Goal: Task Accomplishment & Management: Complete application form

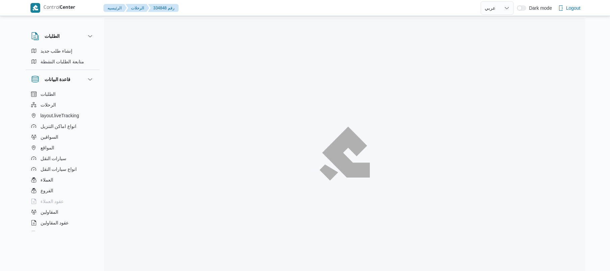
select select "ar"
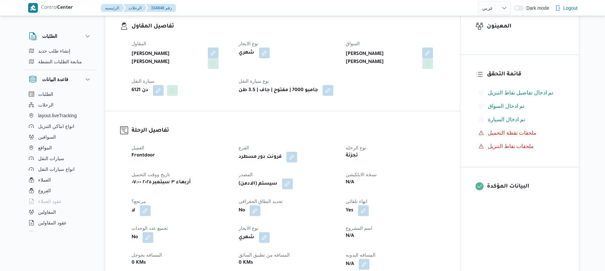
scroll to position [214, 0]
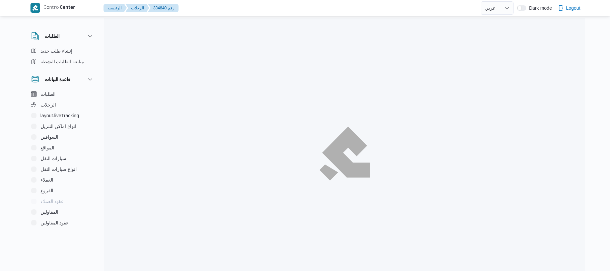
select select "ar"
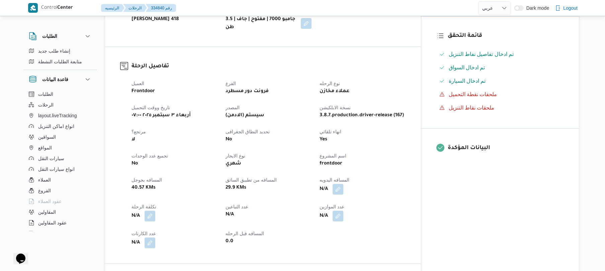
scroll to position [196, 0]
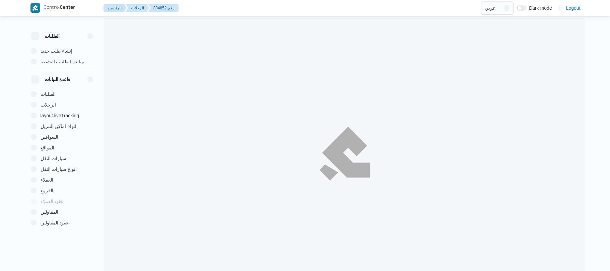
select select "ar"
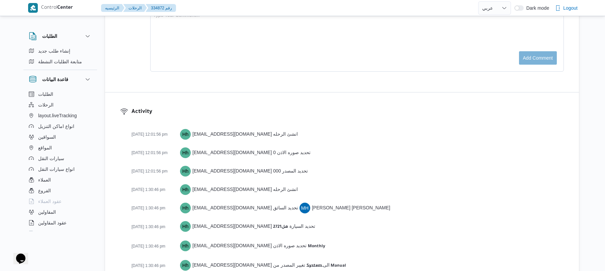
scroll to position [934, 0]
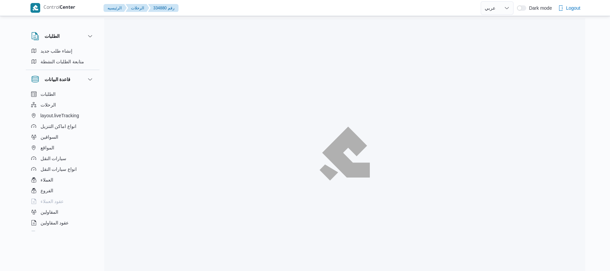
select select "ar"
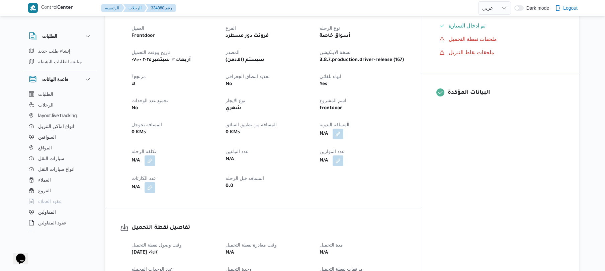
scroll to position [232, 0]
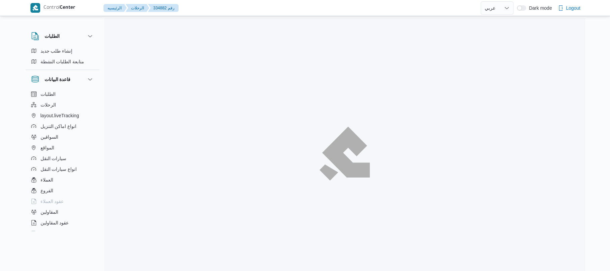
select select "ar"
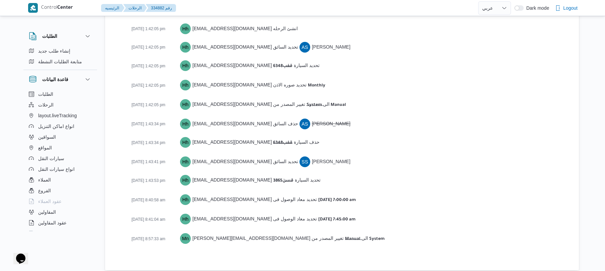
scroll to position [1000, 0]
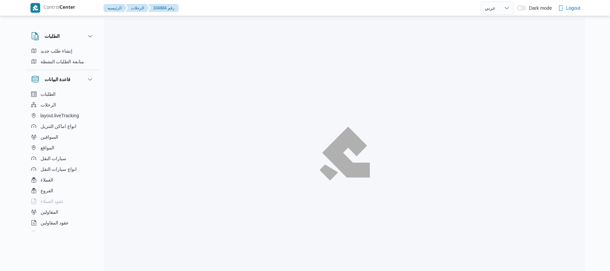
select select "ar"
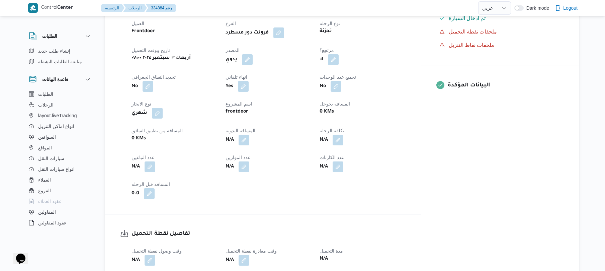
scroll to position [214, 0]
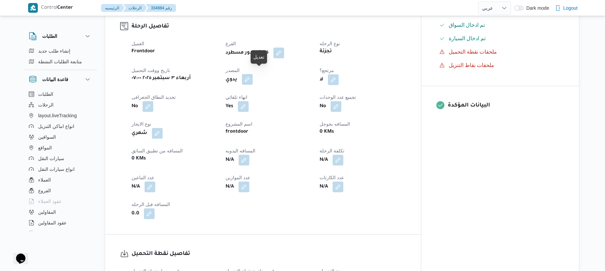
click at [253, 74] on button "button" at bounding box center [247, 79] width 11 height 11
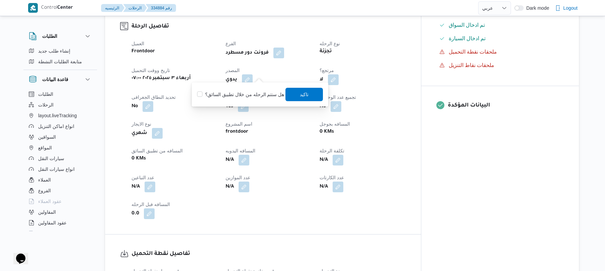
click at [256, 91] on label "هل ستتم الرحله من خلال تطبيق السائق؟" at bounding box center [240, 94] width 87 height 8
checkbox input "true"
click at [300, 95] on span "تاكيد" at bounding box center [304, 94] width 9 height 8
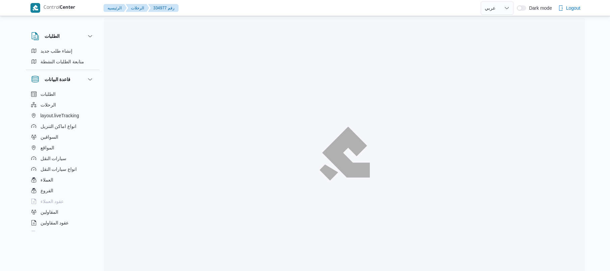
select select "ar"
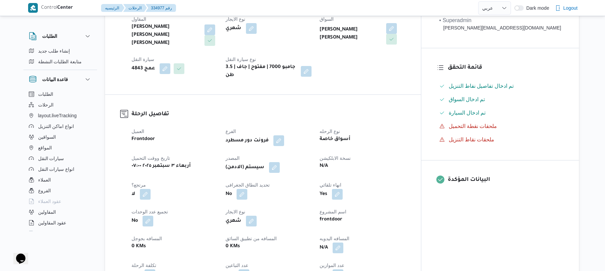
scroll to position [143, 0]
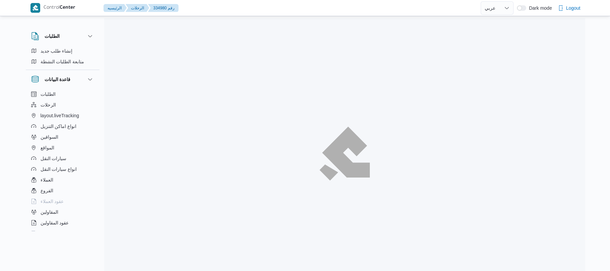
select select "ar"
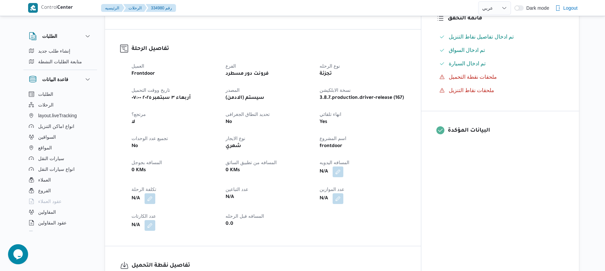
scroll to position [214, 0]
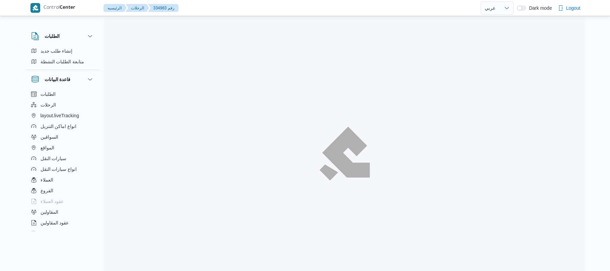
select select "ar"
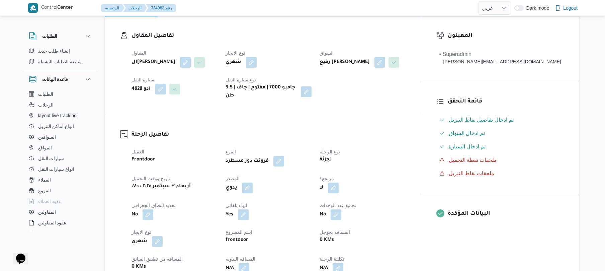
scroll to position [196, 0]
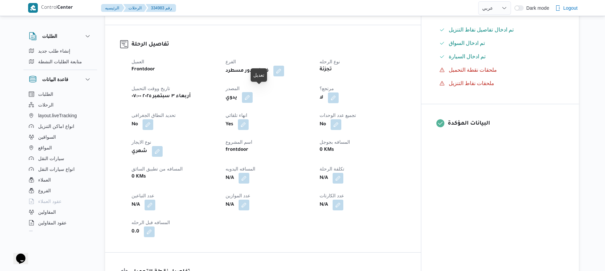
click at [253, 92] on button "button" at bounding box center [247, 97] width 11 height 11
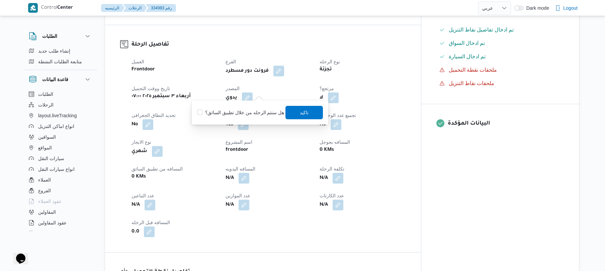
click at [260, 108] on label "هل ستتم الرحله من خلال تطبيق السائق؟" at bounding box center [240, 112] width 87 height 8
checkbox input "true"
click at [300, 109] on span "تاكيد" at bounding box center [304, 112] width 9 height 8
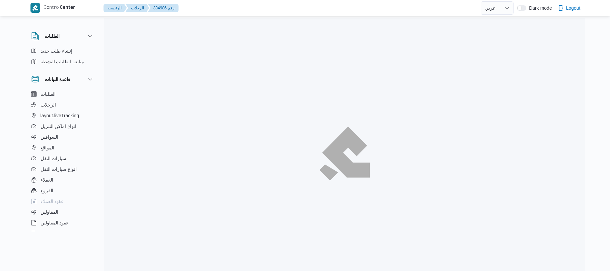
select select "ar"
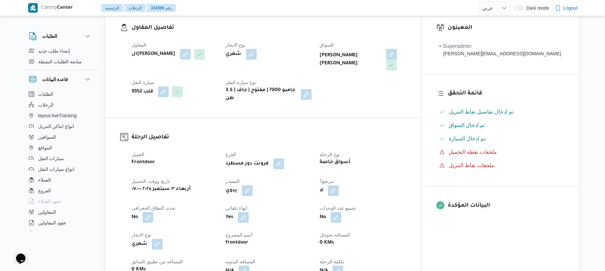
scroll to position [214, 0]
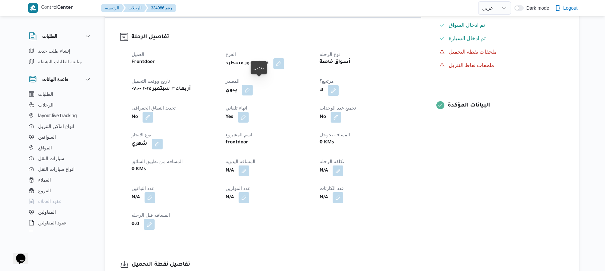
click at [253, 85] on button "button" at bounding box center [247, 90] width 11 height 11
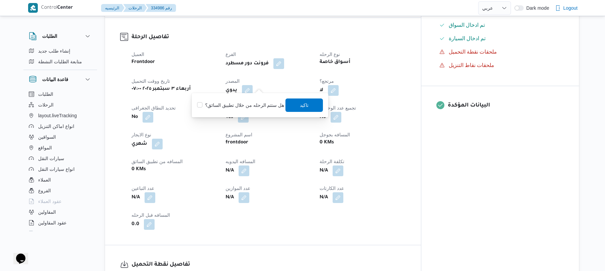
click at [252, 104] on label "هل ستتم الرحله من خلال تطبيق السائق؟" at bounding box center [240, 105] width 87 height 8
checkbox input "true"
click at [300, 108] on span "تاكيد" at bounding box center [304, 105] width 9 height 8
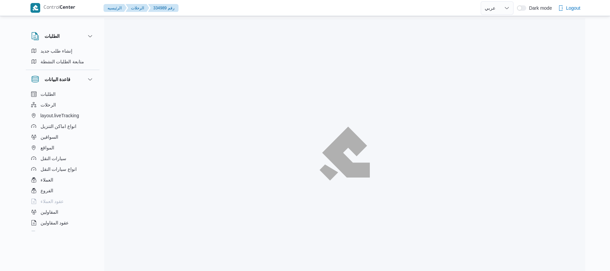
select select "ar"
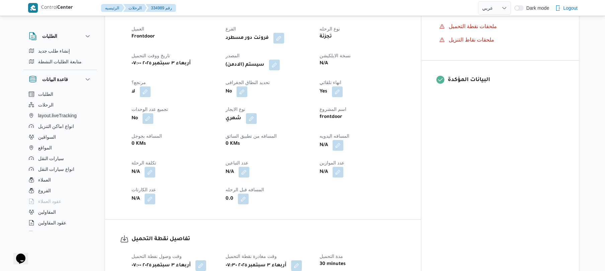
scroll to position [250, 0]
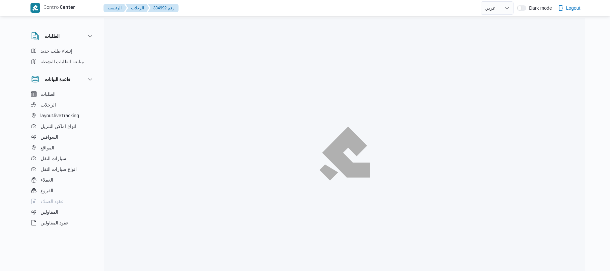
select select "ar"
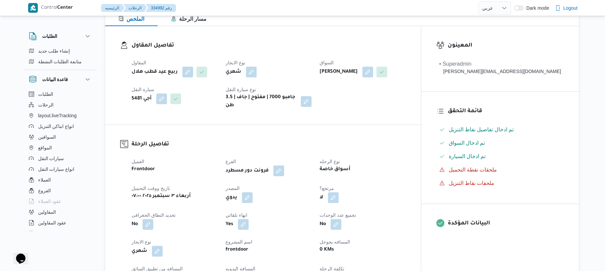
scroll to position [196, 0]
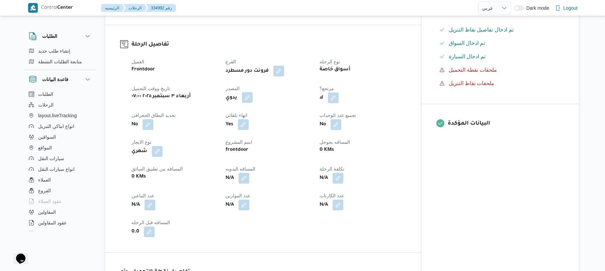
click at [253, 92] on button "button" at bounding box center [247, 97] width 11 height 11
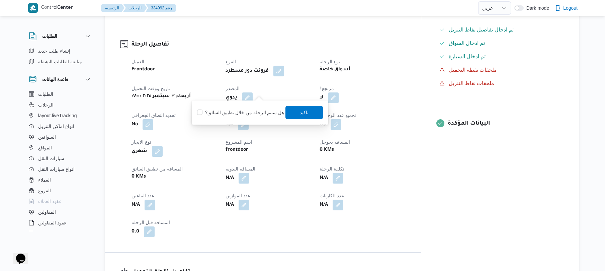
click at [259, 113] on label "هل ستتم الرحله من خلال تطبيق السائق؟" at bounding box center [240, 112] width 87 height 8
checkbox input "true"
click at [293, 108] on span "تاكيد" at bounding box center [305, 111] width 38 height 13
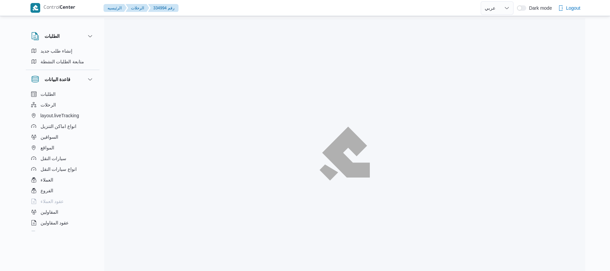
select select "ar"
